Goal: Task Accomplishment & Management: Use online tool/utility

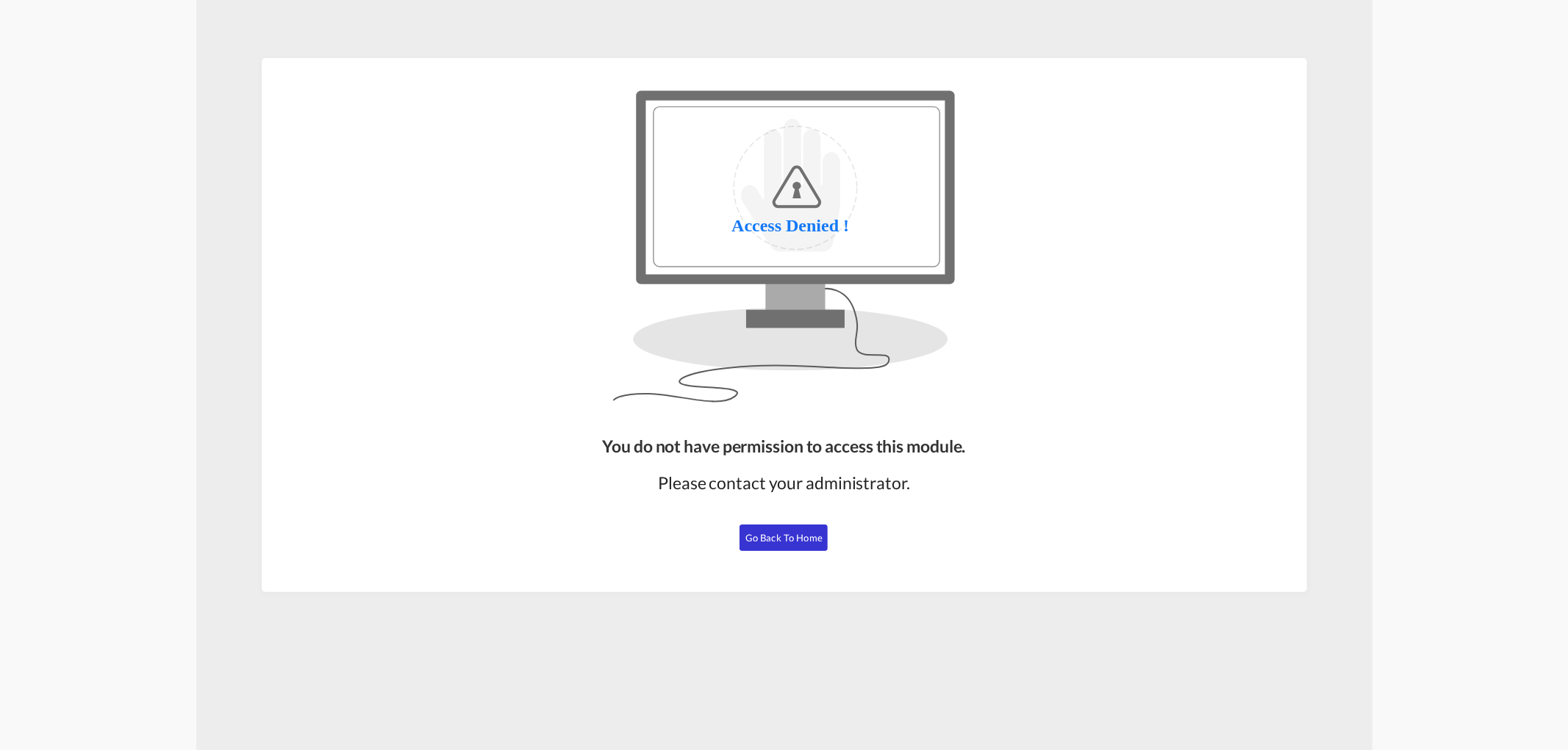
click at [750, 539] on span "Go Back to Home" at bounding box center [784, 537] width 77 height 12
click at [791, 534] on span "Go Back to Home" at bounding box center [784, 537] width 77 height 12
